Goal: Task Accomplishment & Management: Complete application form

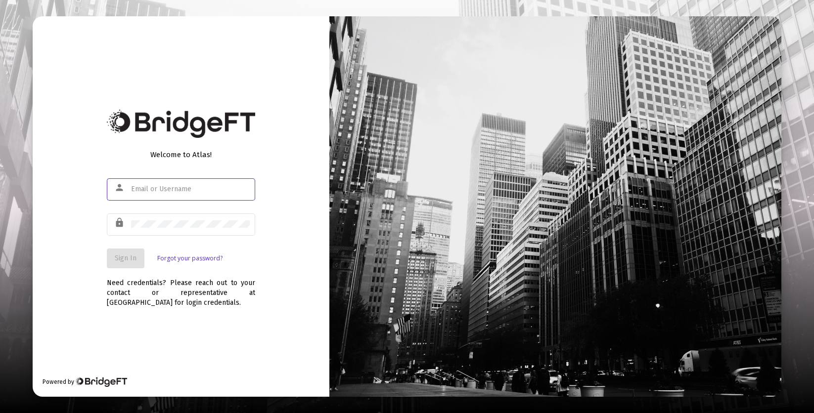
type input "[EMAIL_ADDRESS][DOMAIN_NAME]"
click at [130, 259] on span "Sign In" at bounding box center [126, 258] width 22 height 8
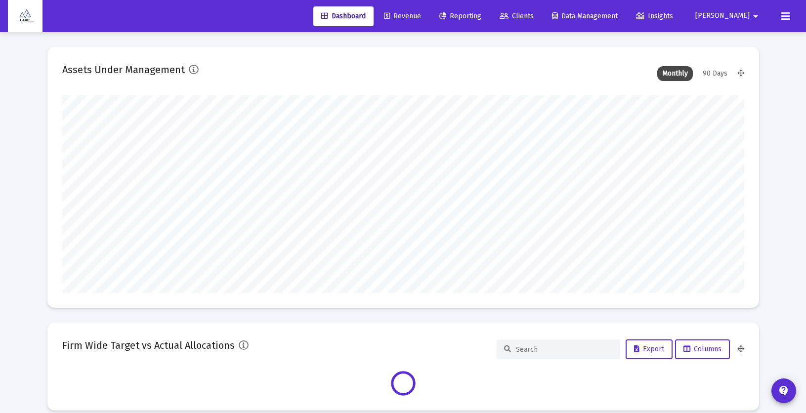
scroll to position [198, 682]
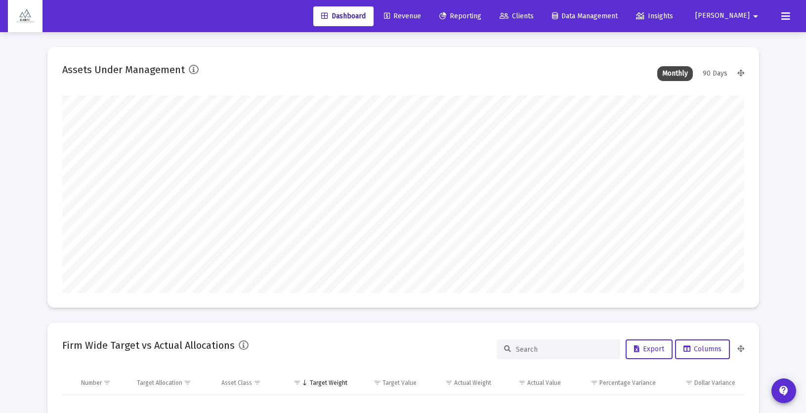
type input "[EMAIL_ADDRESS][DOMAIN_NAME]"
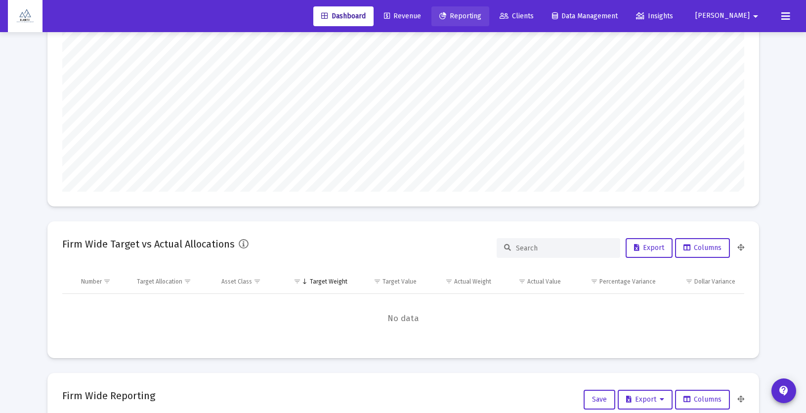
click at [489, 10] on link "Reporting" at bounding box center [461, 16] width 58 height 20
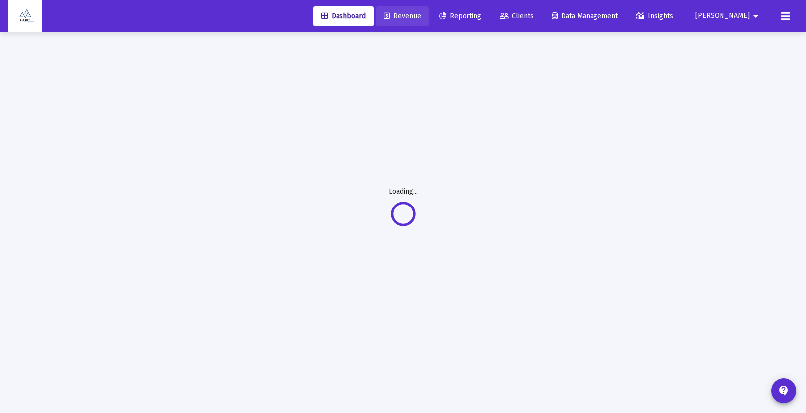
click at [421, 16] on span "Revenue" at bounding box center [402, 16] width 37 height 8
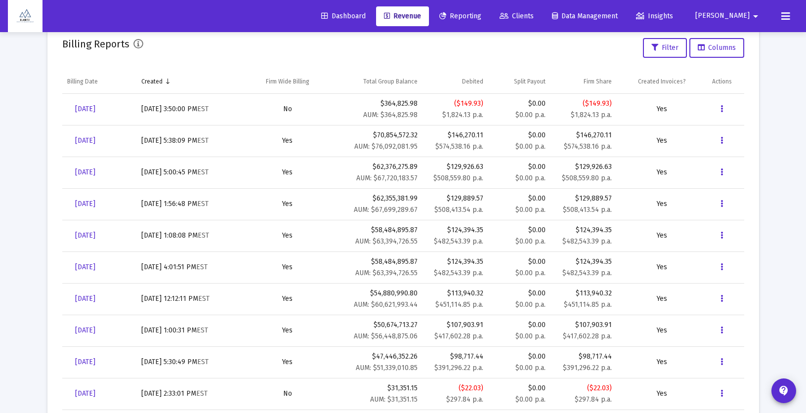
scroll to position [325, 0]
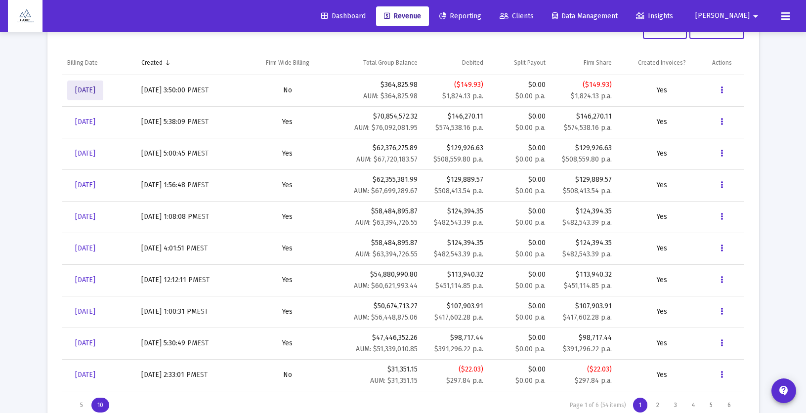
click at [92, 89] on span "[DATE]" at bounding box center [85, 90] width 20 height 8
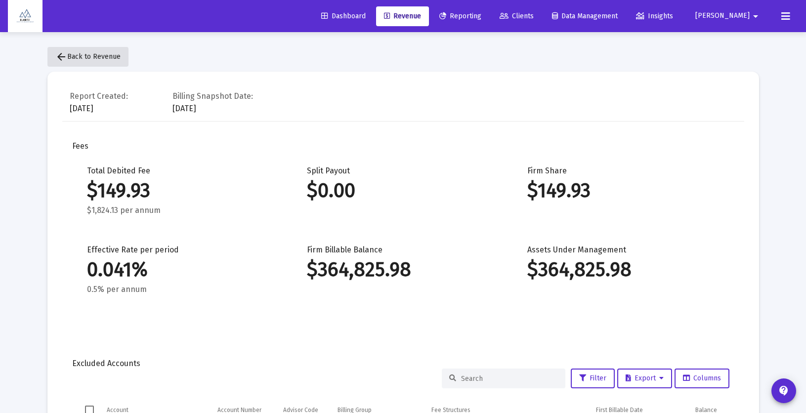
click at [100, 56] on span "arrow_back Back to Revenue" at bounding box center [87, 56] width 65 height 8
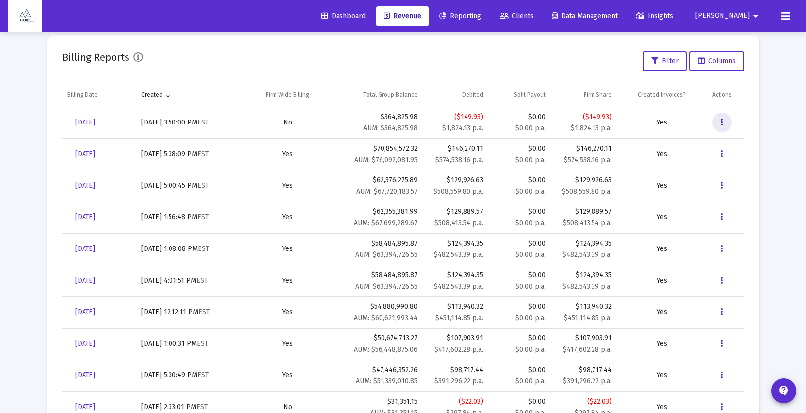
click at [725, 123] on button "Data grid" at bounding box center [722, 123] width 20 height 20
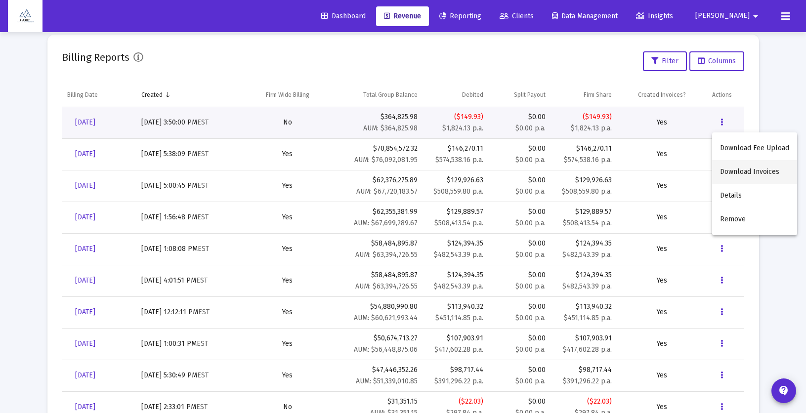
click at [733, 173] on button "Download Invoices" at bounding box center [754, 172] width 85 height 24
click at [725, 121] on button "Data grid" at bounding box center [722, 123] width 20 height 20
click at [771, 84] on div at bounding box center [403, 206] width 806 height 413
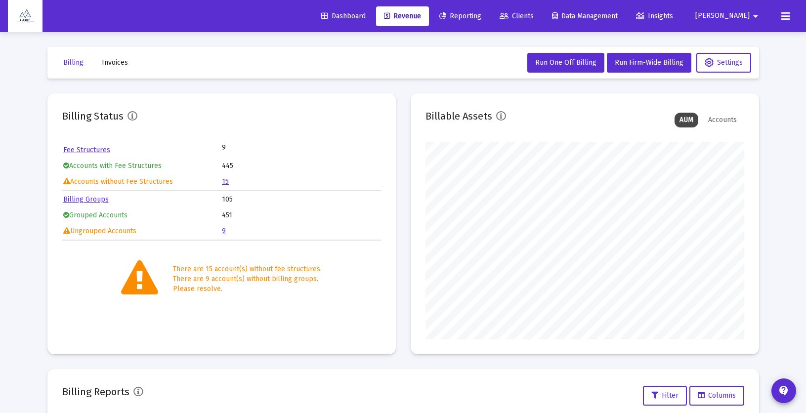
click at [481, 14] on span "Reporting" at bounding box center [460, 16] width 42 height 8
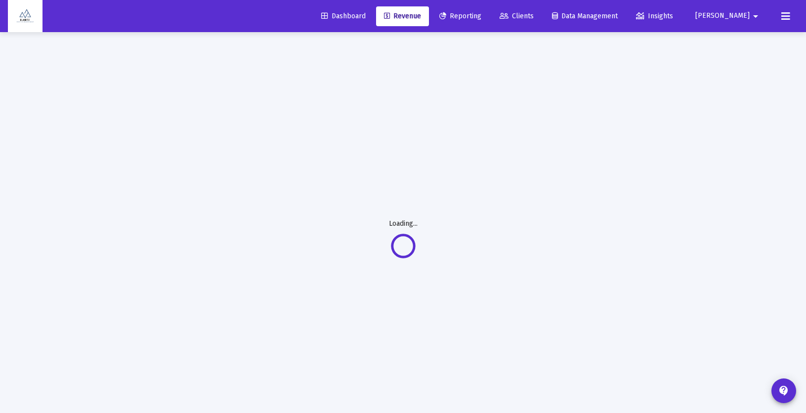
click at [421, 19] on span "Revenue" at bounding box center [402, 16] width 37 height 8
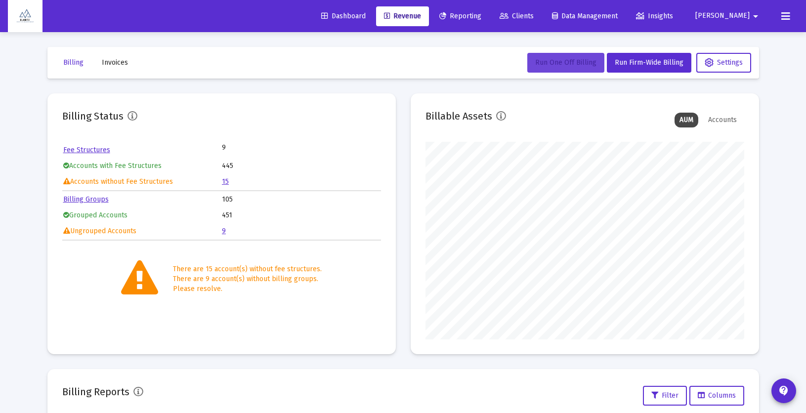
click at [564, 62] on span "Run One Off Billing" at bounding box center [565, 62] width 61 height 8
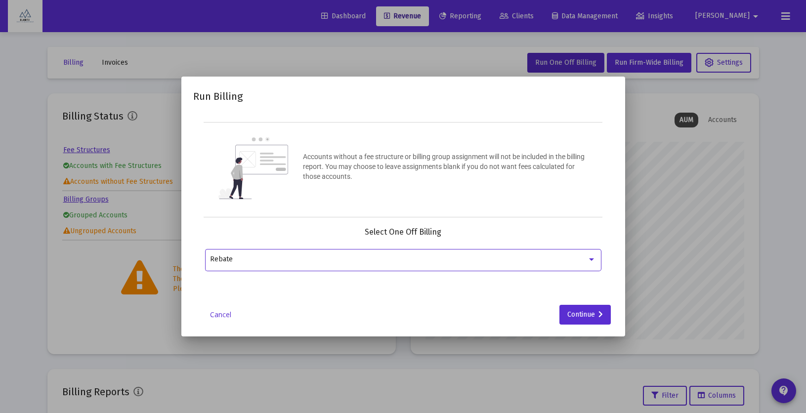
click at [383, 258] on div "Rebate" at bounding box center [398, 260] width 377 height 8
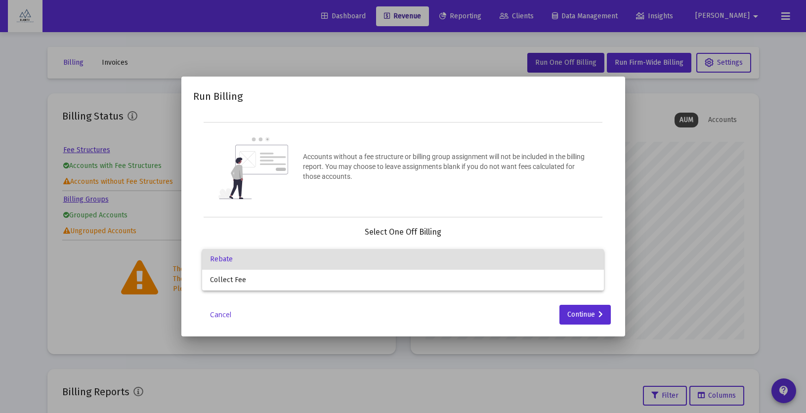
click at [617, 221] on div at bounding box center [403, 206] width 806 height 413
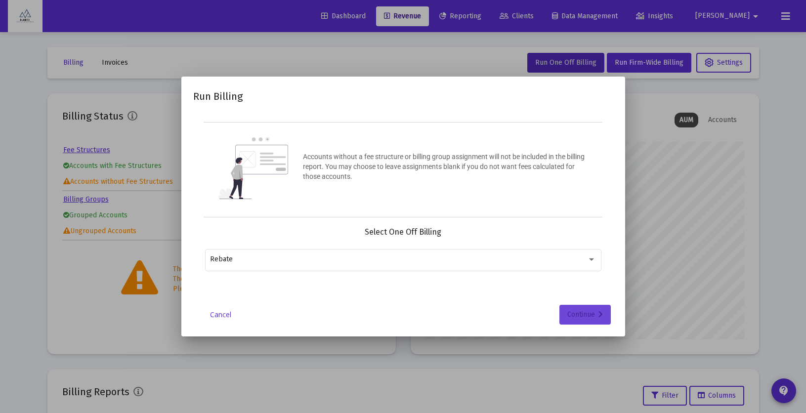
click at [599, 311] on icon at bounding box center [601, 314] width 4 height 7
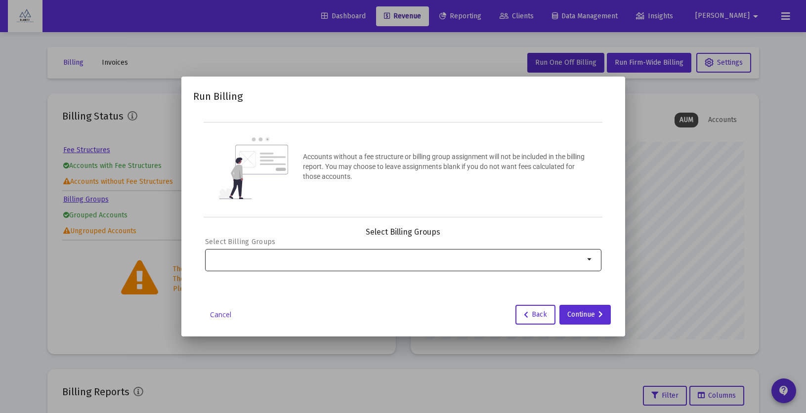
click at [367, 256] on input "Selection" at bounding box center [397, 260] width 374 height 8
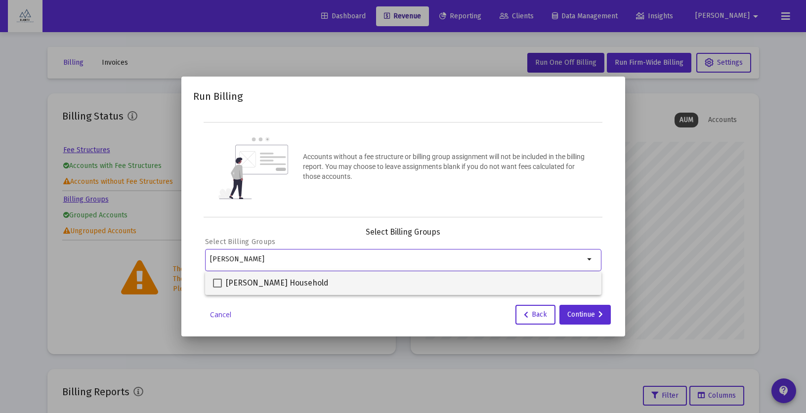
type input "[PERSON_NAME]"
click at [219, 284] on span at bounding box center [217, 283] width 9 height 9
click at [218, 288] on input "[PERSON_NAME] Household" at bounding box center [217, 288] width 0 height 0
checkbox input "true"
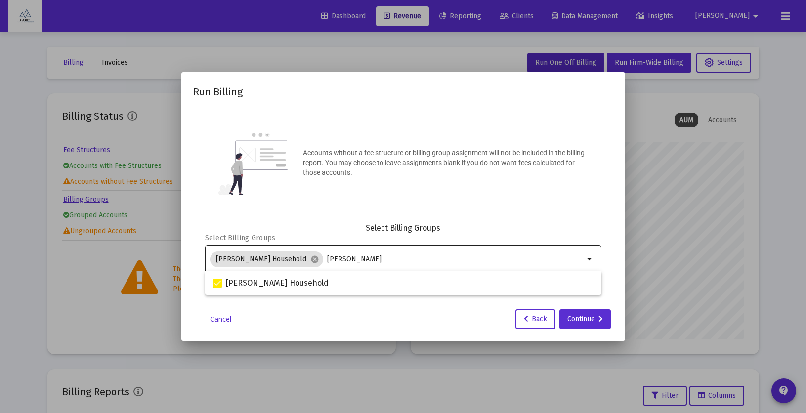
click at [330, 261] on input "[PERSON_NAME]" at bounding box center [455, 260] width 257 height 8
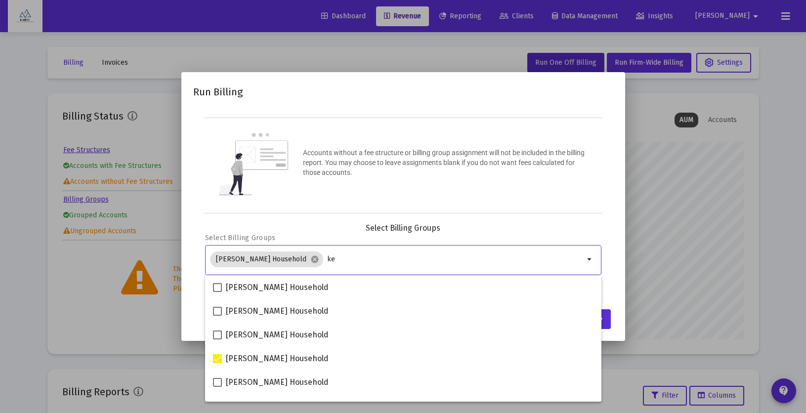
type input "k"
click at [360, 219] on div "Run Billing Accounts without a fee structure or billing group assignment will n…" at bounding box center [403, 206] width 420 height 245
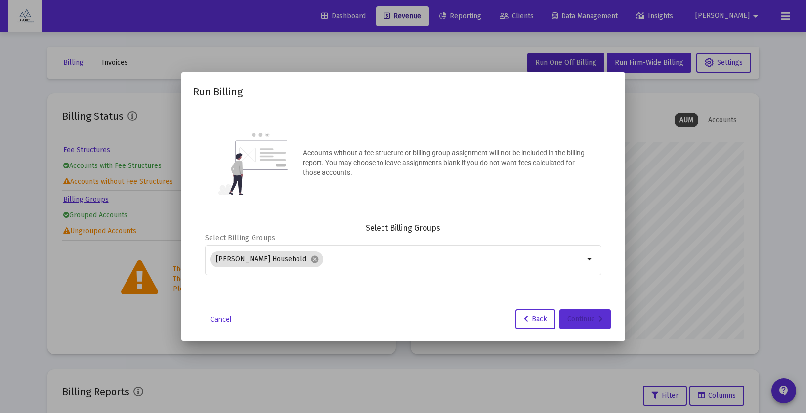
click at [573, 323] on div "Continue" at bounding box center [585, 319] width 36 height 20
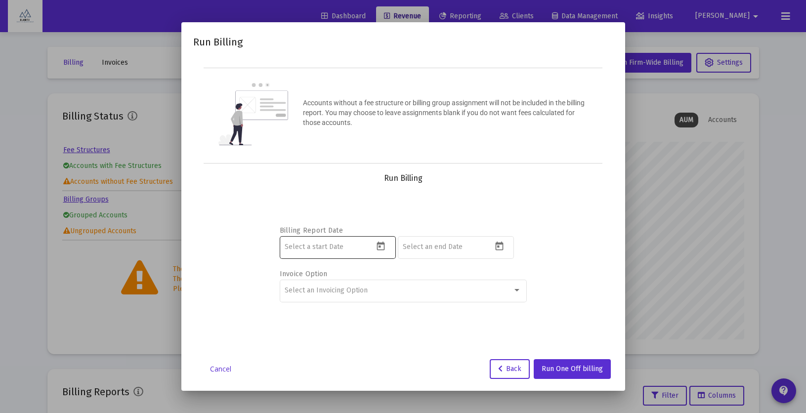
click at [384, 246] on icon "Open calendar" at bounding box center [381, 246] width 10 height 10
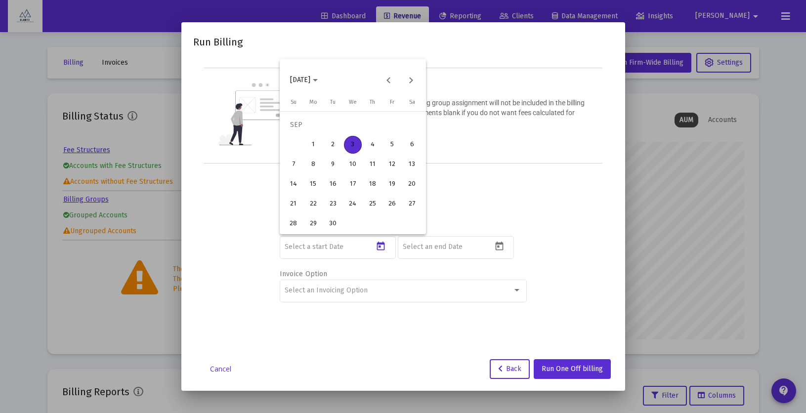
click at [331, 144] on div "2" at bounding box center [333, 145] width 18 height 18
type input "[DATE]"
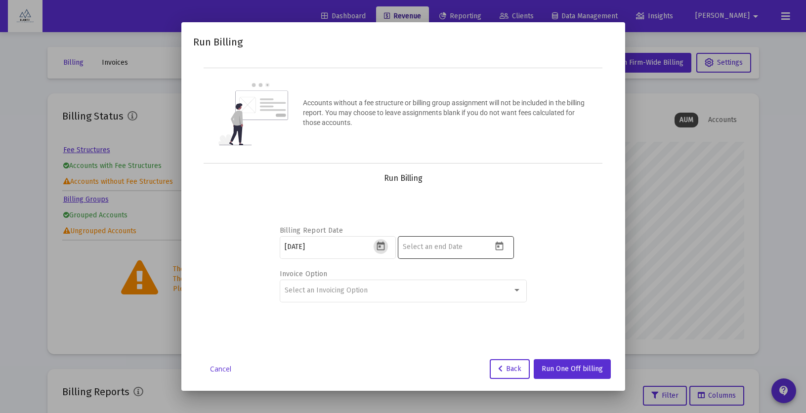
click at [498, 248] on icon "Open calendar" at bounding box center [499, 246] width 10 height 10
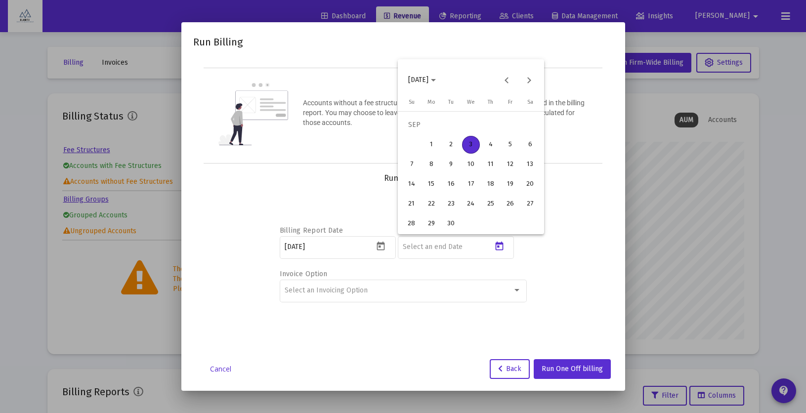
click at [451, 222] on div "30" at bounding box center [451, 224] width 18 height 18
type input "[DATE]"
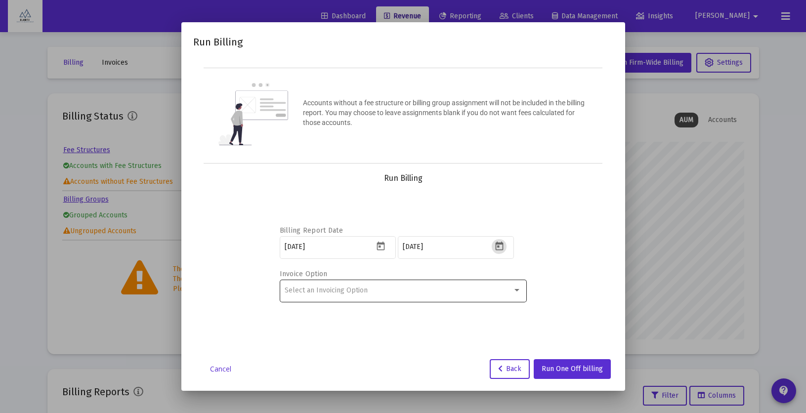
click at [450, 291] on div "Select an Invoicing Option" at bounding box center [399, 291] width 228 height 8
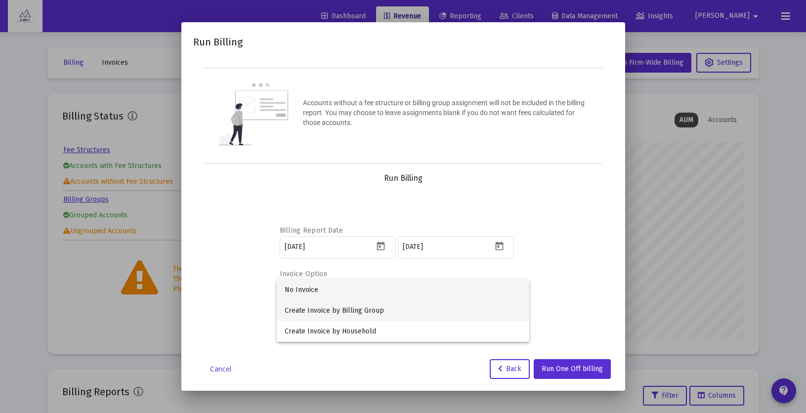
click at [441, 312] on span "Create Invoice by Billing Group" at bounding box center [403, 311] width 237 height 21
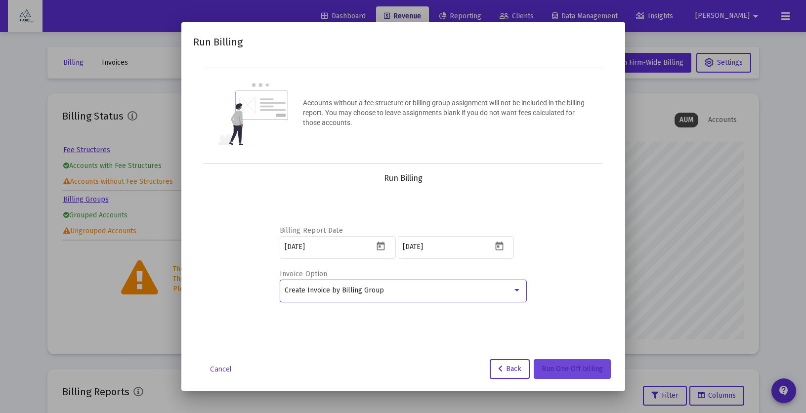
click at [580, 369] on span "Run One Off billing" at bounding box center [572, 369] width 61 height 8
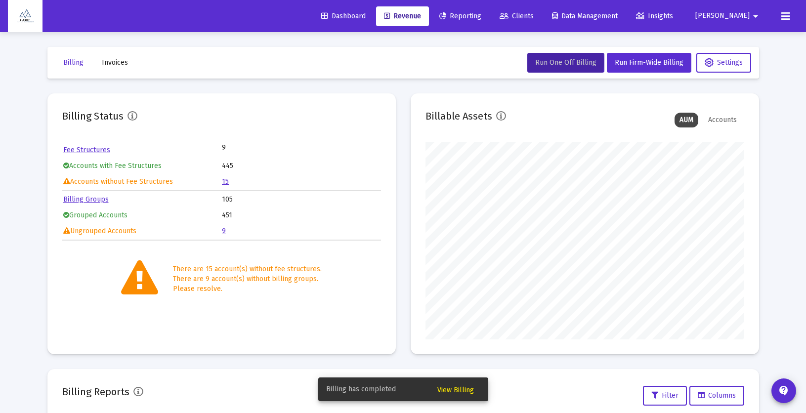
click at [464, 394] on span "View Billing" at bounding box center [455, 390] width 37 height 8
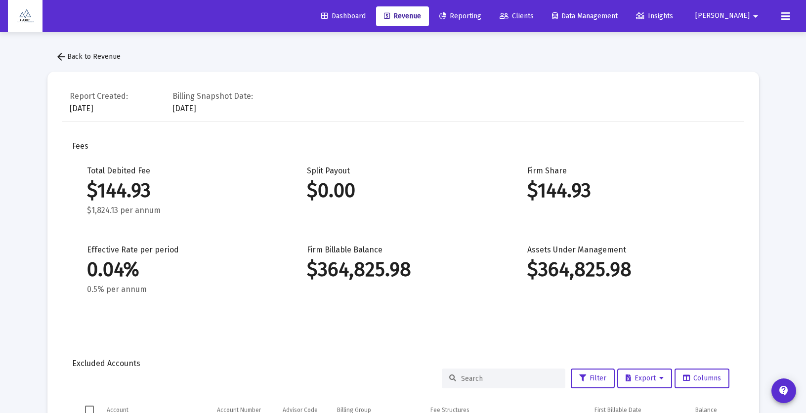
click at [56, 55] on mat-icon "arrow_back" at bounding box center [61, 57] width 12 height 12
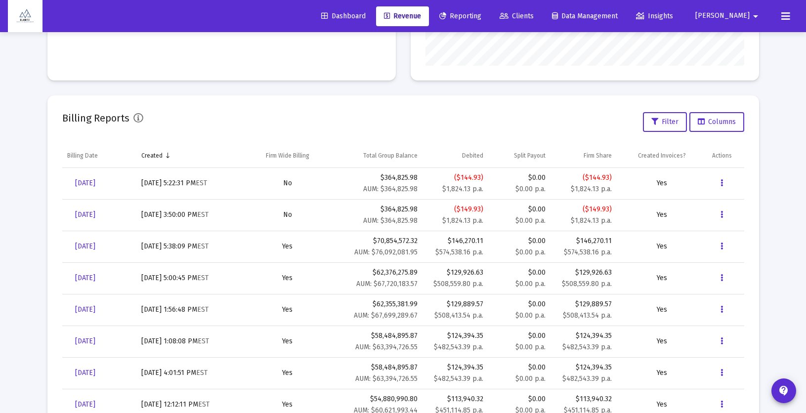
scroll to position [287, 0]
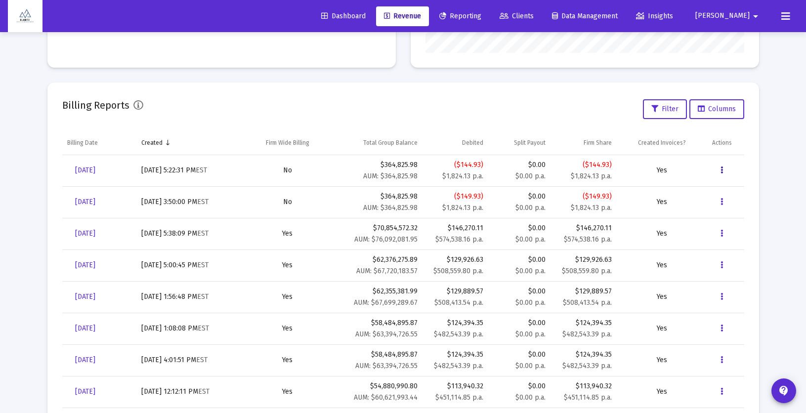
click at [721, 170] on icon "Data grid" at bounding box center [722, 171] width 2 height 12
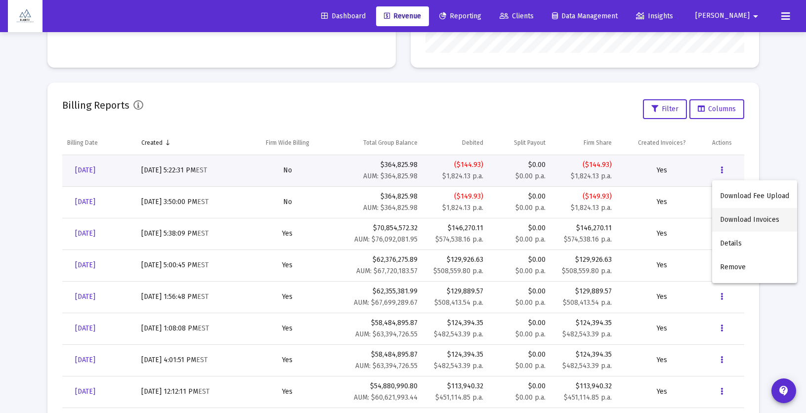
click at [759, 220] on button "Download Invoices" at bounding box center [754, 220] width 85 height 24
click at [723, 169] on icon "Data grid" at bounding box center [722, 171] width 2 height 12
